Goal: Book appointment/travel/reservation

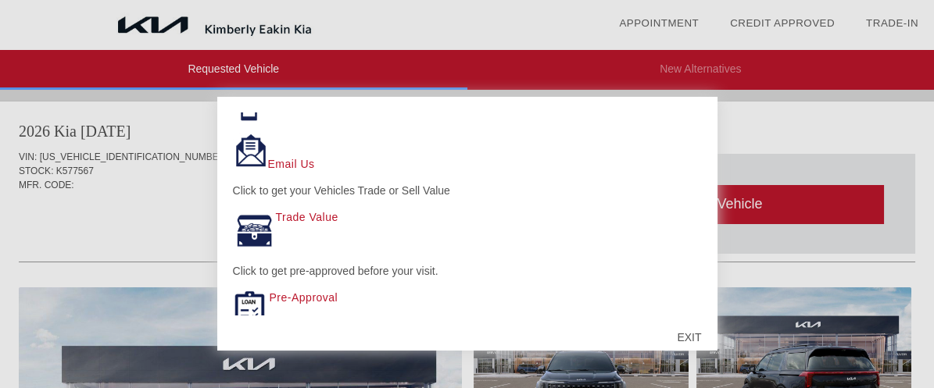
scroll to position [116, 0]
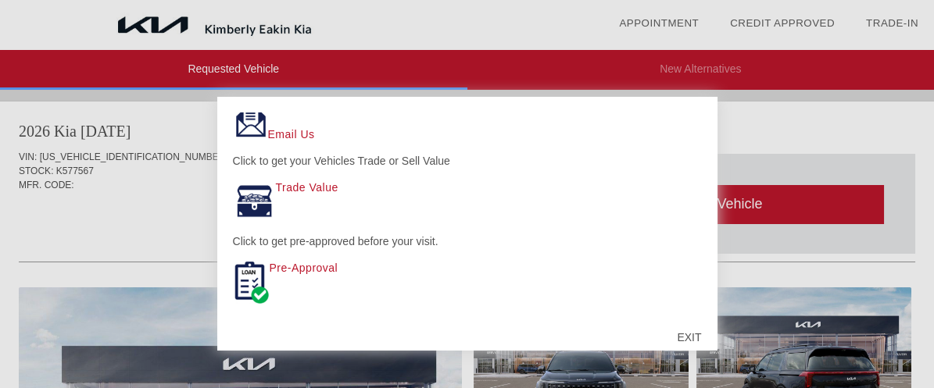
click at [702, 334] on div "EXIT" at bounding box center [688, 337] width 55 height 47
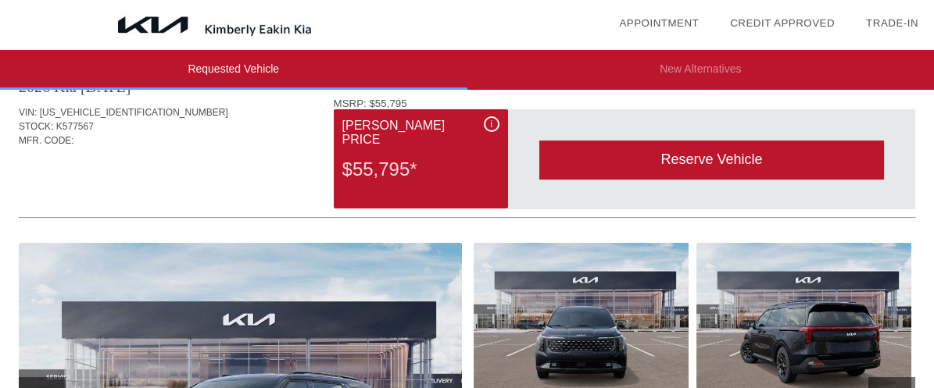
scroll to position [174, 0]
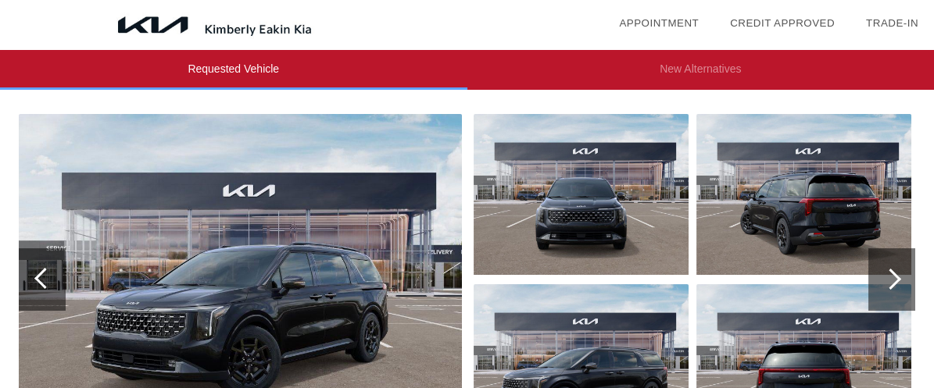
click at [897, 279] on div at bounding box center [890, 279] width 21 height 21
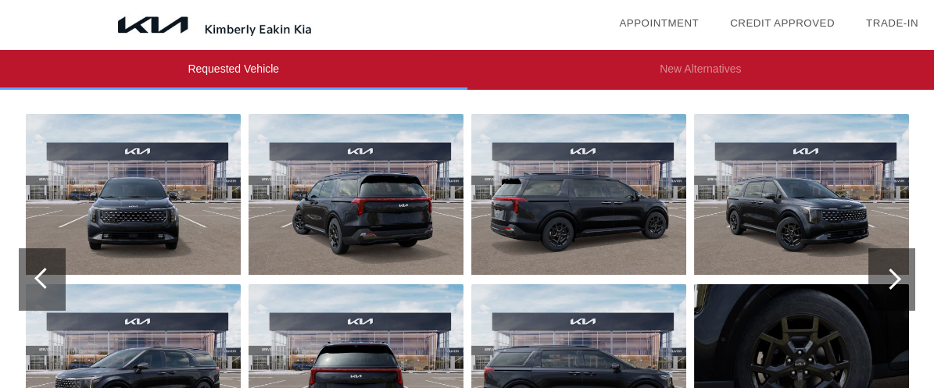
click at [897, 279] on div at bounding box center [890, 279] width 21 height 21
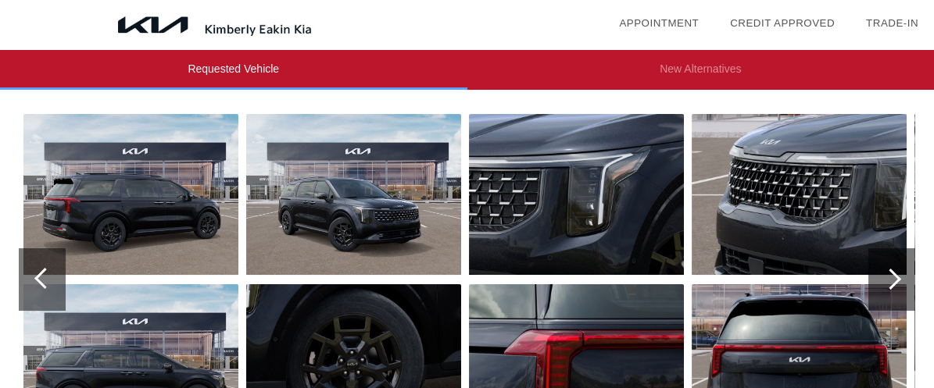
click at [897, 279] on div at bounding box center [890, 279] width 21 height 21
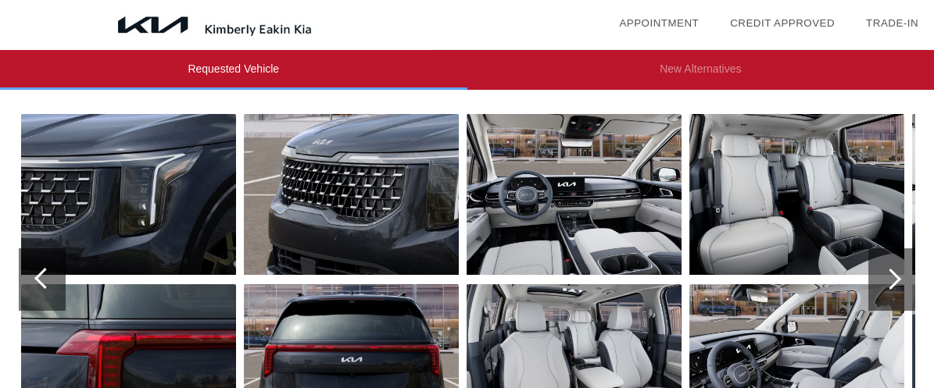
click at [897, 279] on div at bounding box center [890, 279] width 21 height 21
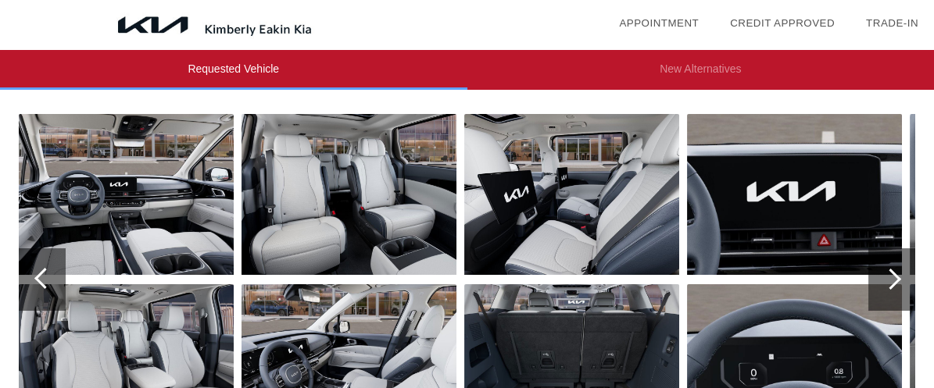
click at [897, 279] on div at bounding box center [890, 279] width 21 height 21
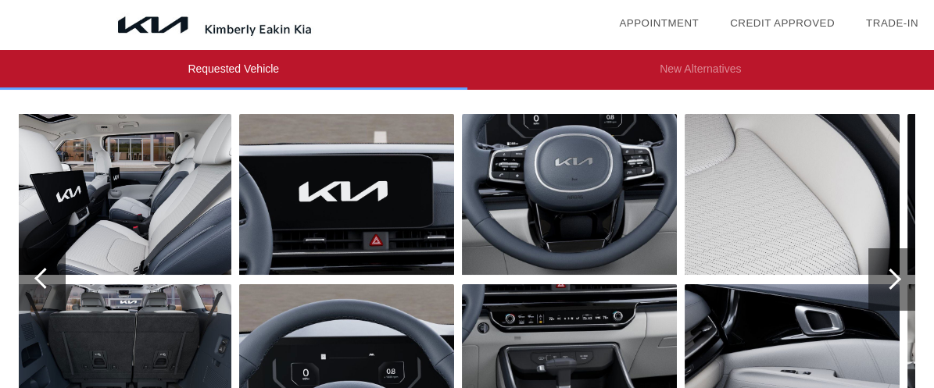
click at [653, 61] on li "New Alternatives" at bounding box center [700, 70] width 467 height 40
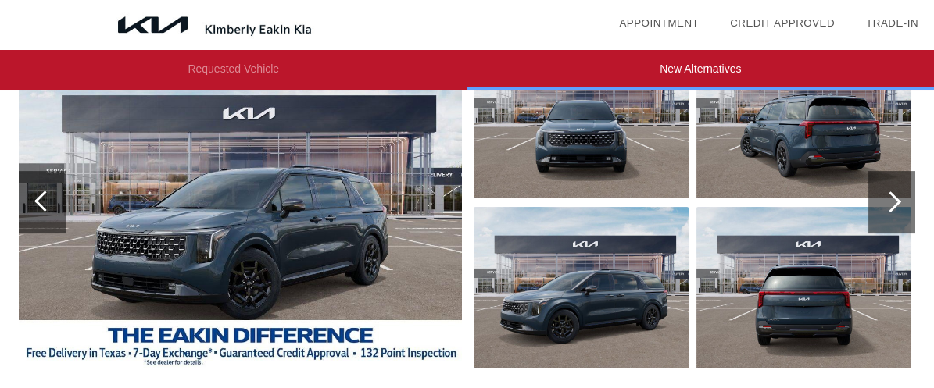
scroll to position [868, 0]
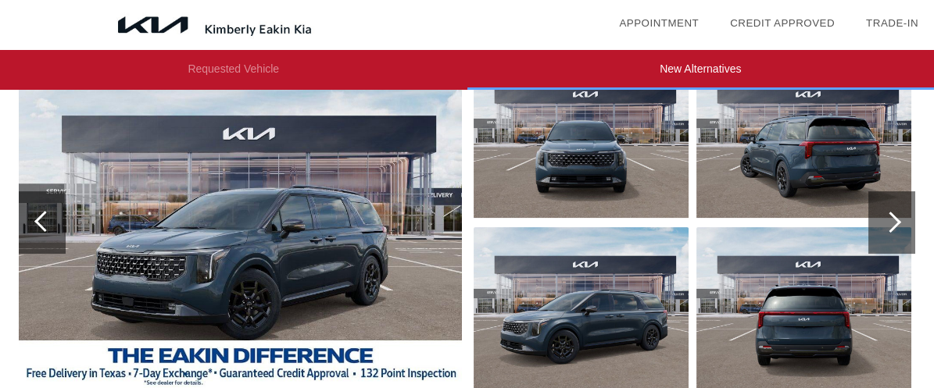
click at [675, 25] on link "Appointment" at bounding box center [659, 23] width 80 height 12
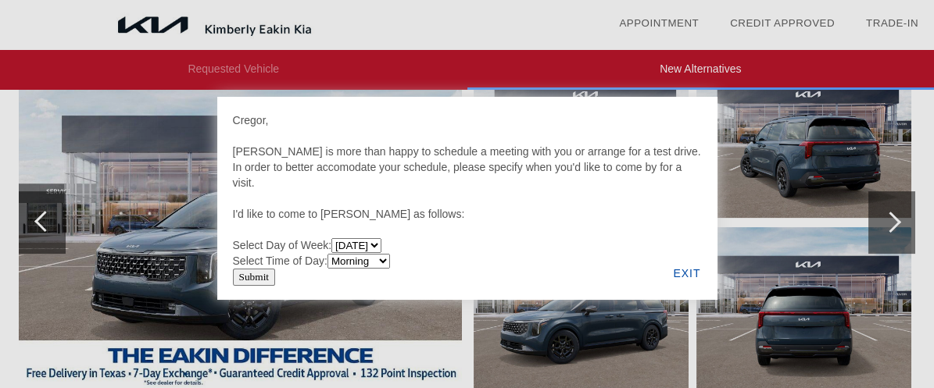
click at [381, 245] on select "[DATE] [DATE] [DATE] [DATE] [DATE] [DATE]" at bounding box center [356, 245] width 50 height 15
click at [493, 217] on div "Cregor, [PERSON_NAME] is more than happy to schedule a meeting with you or arra…" at bounding box center [467, 191] width 469 height 156
click at [350, 264] on select "Morning Afternoon Evening" at bounding box center [359, 261] width 63 height 15
click at [545, 199] on div "Cregor, [PERSON_NAME] is more than happy to schedule a meeting with you or arra…" at bounding box center [467, 191] width 469 height 156
click at [692, 272] on div "EXIT" at bounding box center [687, 273] width 60 height 53
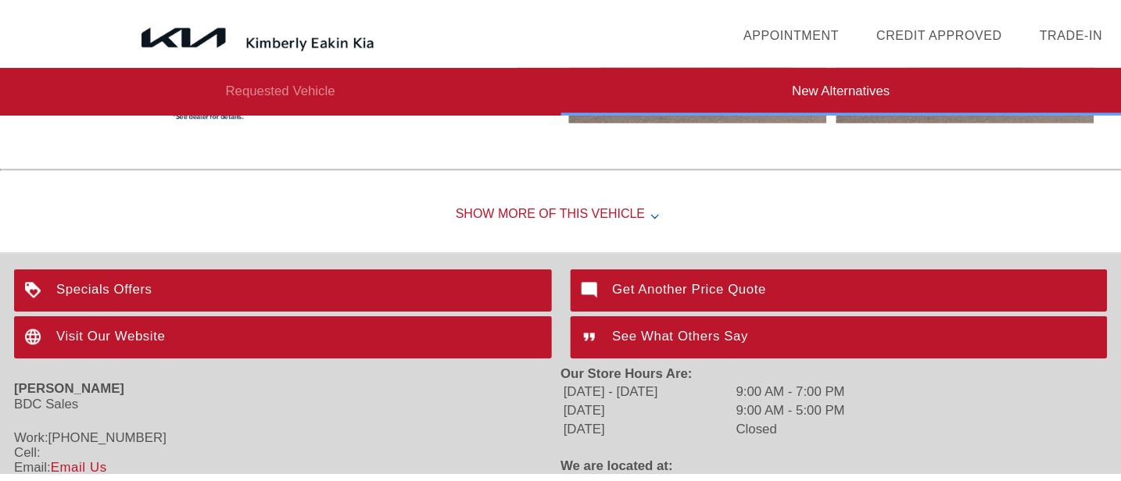
scroll to position [1153, 0]
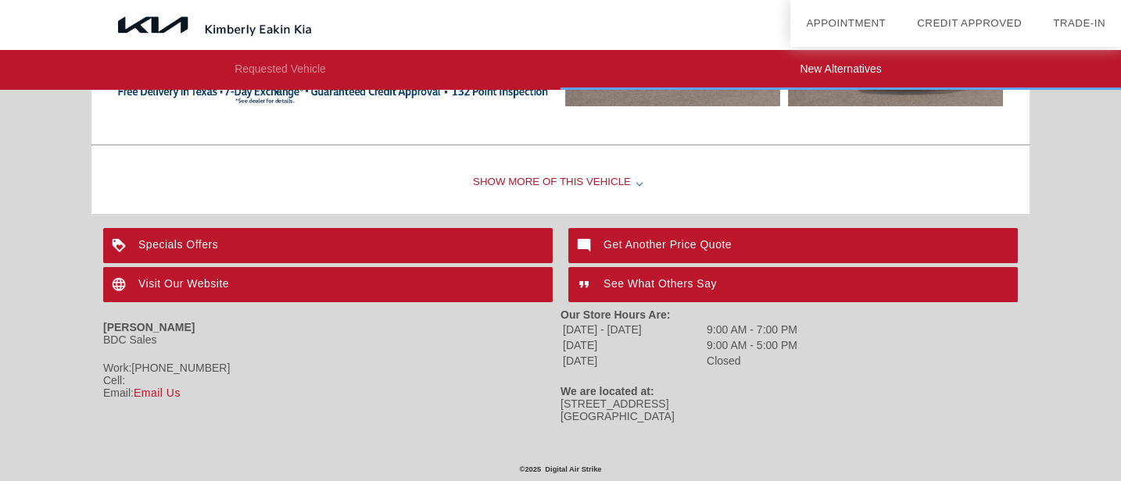
drag, startPoint x: 550, startPoint y: 318, endPoint x: 621, endPoint y: 359, distance: 81.2
click at [621, 359] on div "[PERSON_NAME] BDC Sales Work: [PHONE_NUMBER] Cell: Email: Email Us Our Store Ho…" at bounding box center [560, 366] width 915 height 122
drag, startPoint x: 621, startPoint y: 359, endPoint x: 617, endPoint y: 400, distance: 41.6
click at [617, 388] on div "[STREET_ADDRESS]" at bounding box center [788, 410] width 457 height 25
click at [667, 284] on div "See What Others Say" at bounding box center [792, 284] width 449 height 35
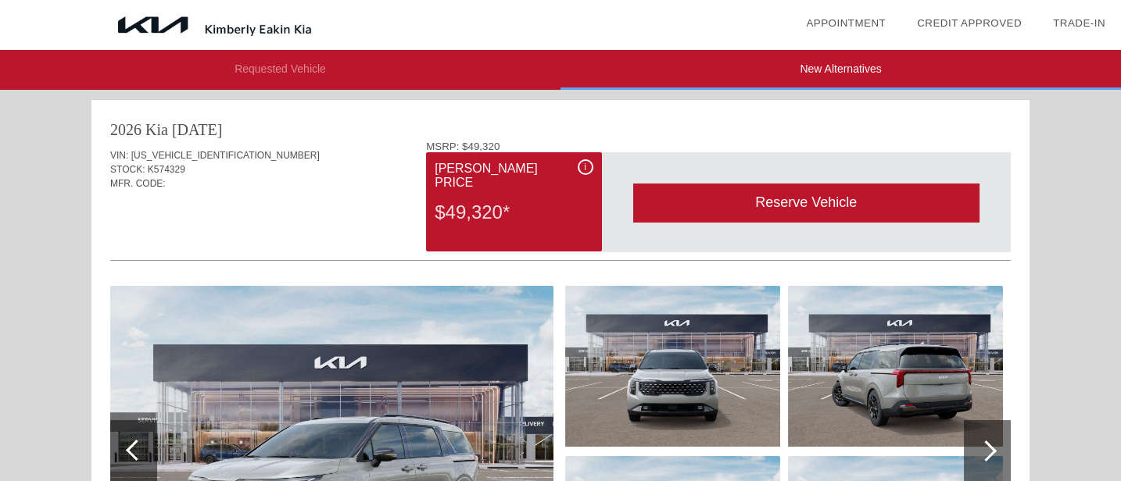
scroll to position [0, 0]
